Goal: Find specific page/section: Find specific page/section

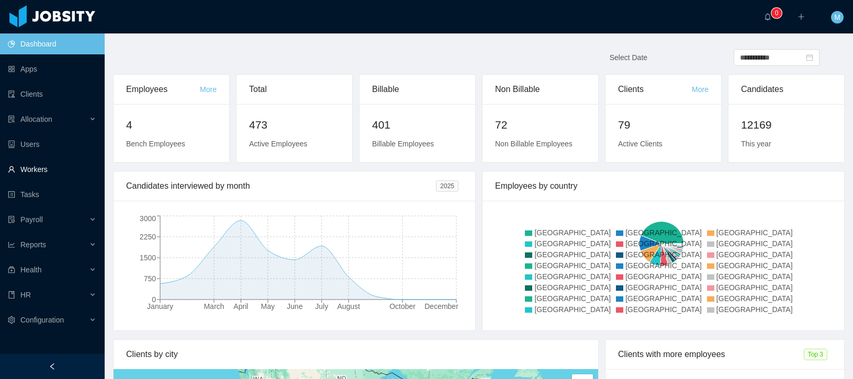
click at [42, 174] on link "Workers" at bounding box center [52, 169] width 88 height 21
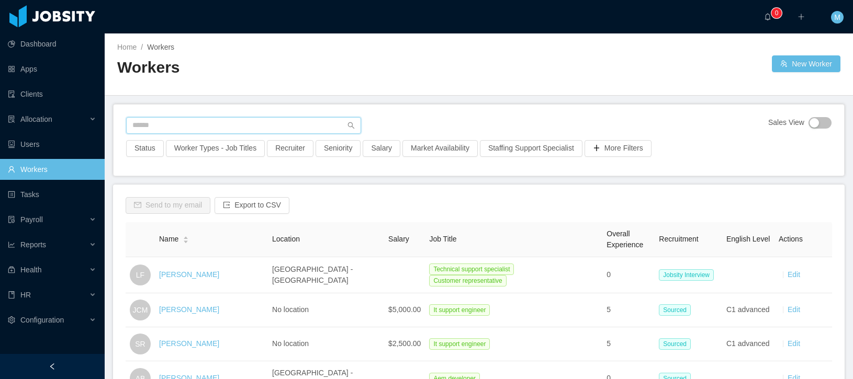
click at [169, 127] on input "text" at bounding box center [243, 125] width 235 height 17
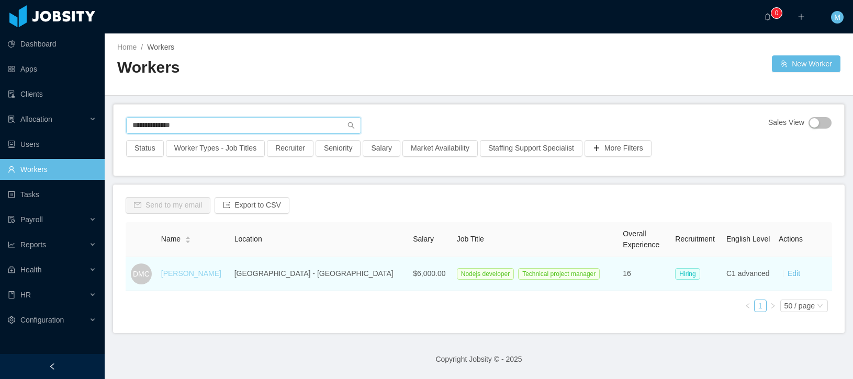
type input "**********"
click at [204, 270] on link "[PERSON_NAME]" at bounding box center [191, 274] width 60 height 8
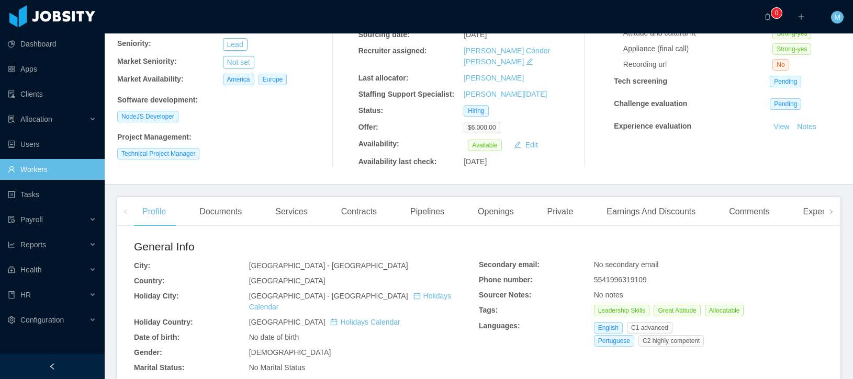
scroll to position [217, 0]
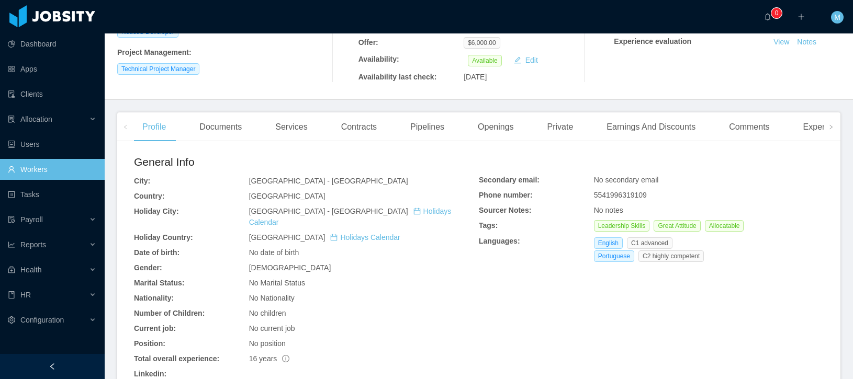
click at [211, 379] on link "[URL][DOMAIN_NAME]" at bounding box center [172, 385] width 77 height 8
